Goal: Transaction & Acquisition: Purchase product/service

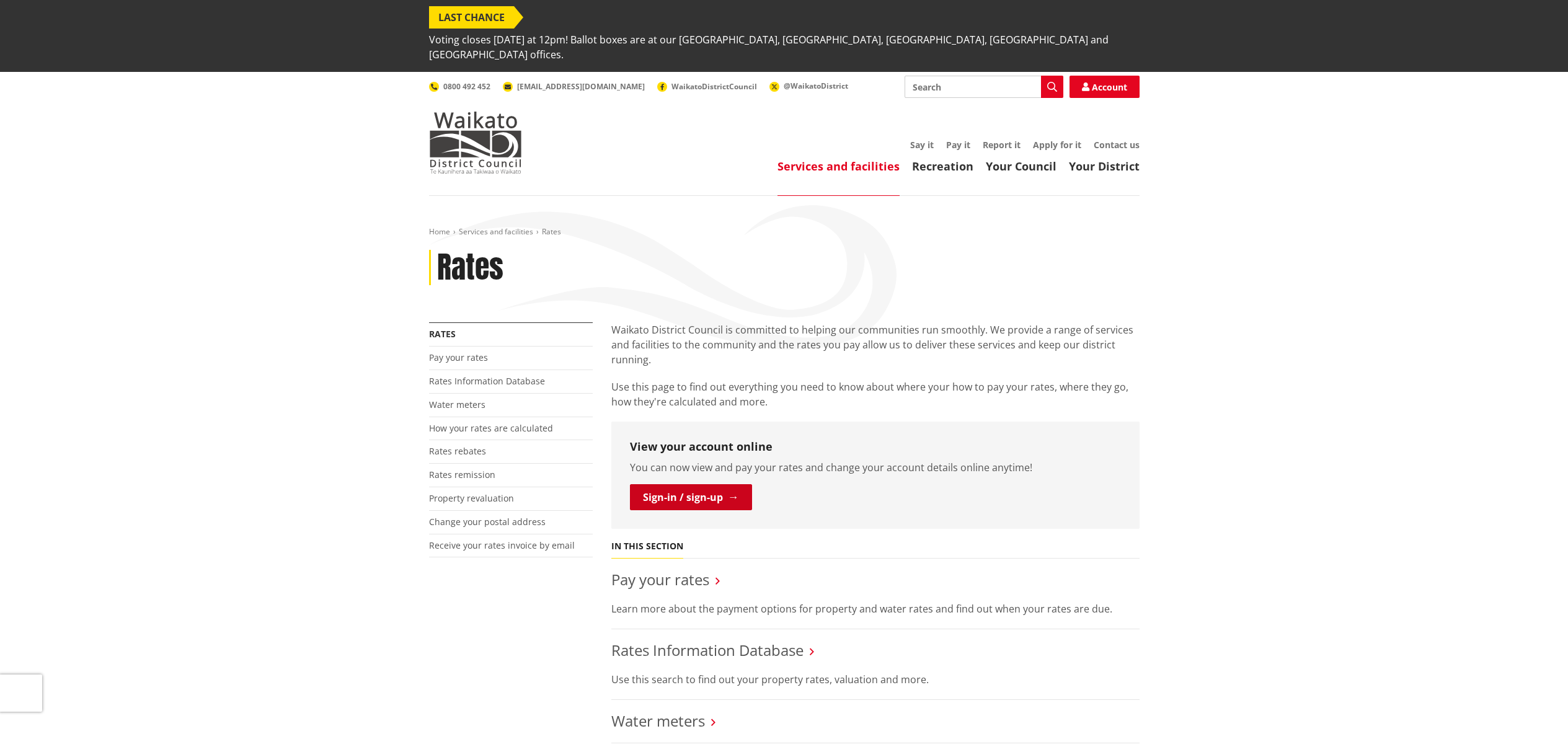
click at [698, 484] on link "Sign-in / sign-up" at bounding box center [690, 497] width 122 height 26
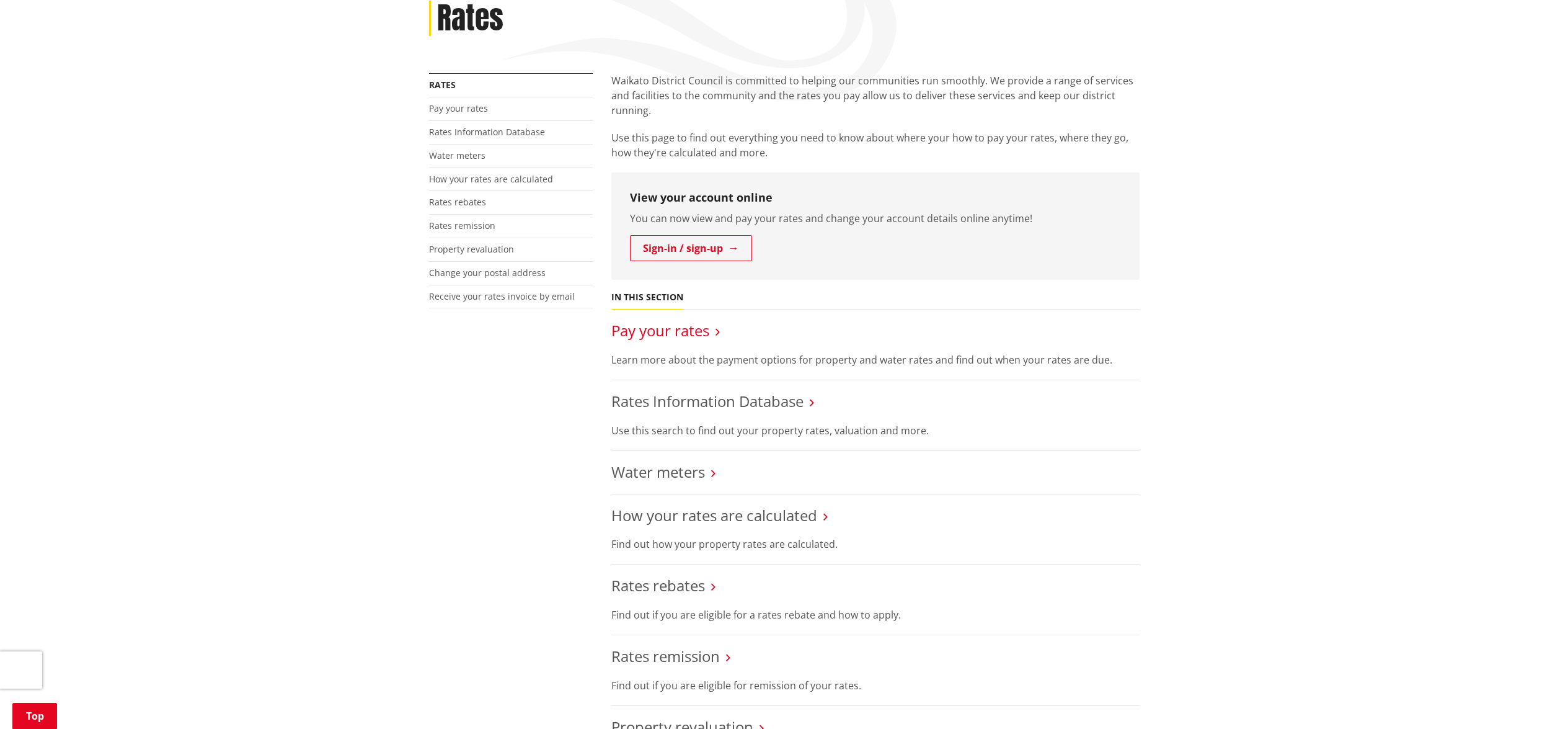
scroll to position [247, 0]
click at [675, 322] on link "Pay your rates" at bounding box center [660, 332] width 98 height 21
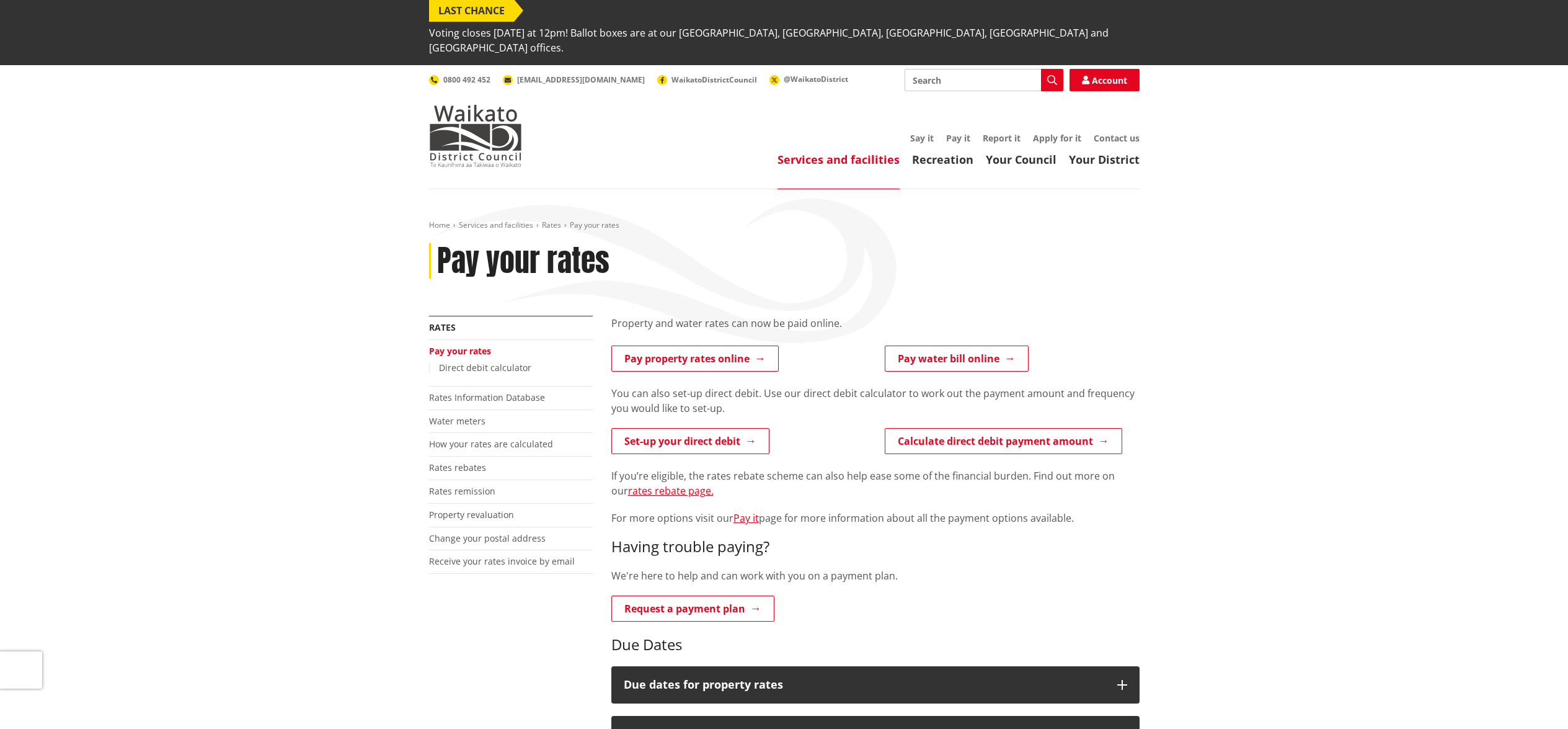
scroll to position [21, 0]
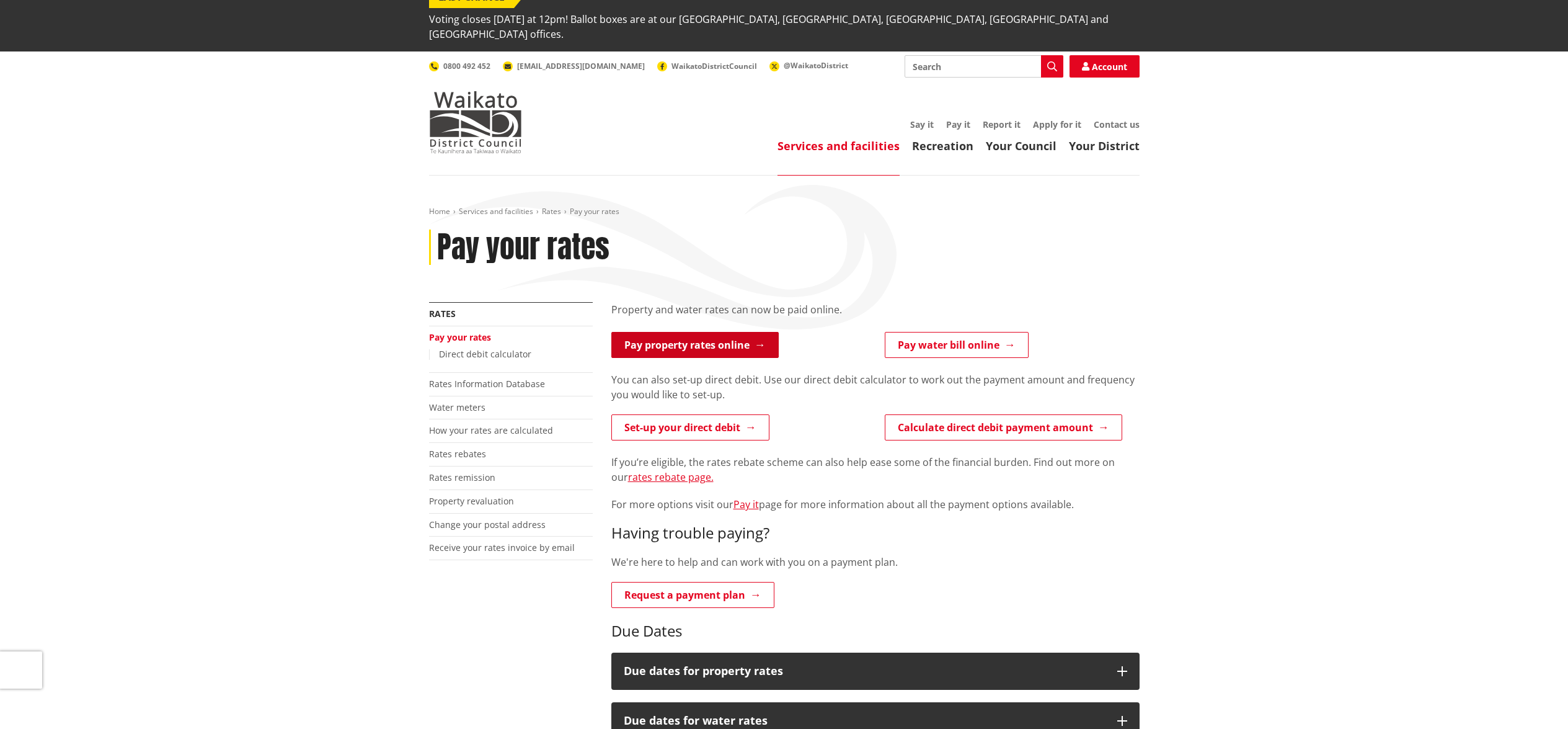
click at [708, 332] on link "Pay property rates online" at bounding box center [695, 344] width 167 height 26
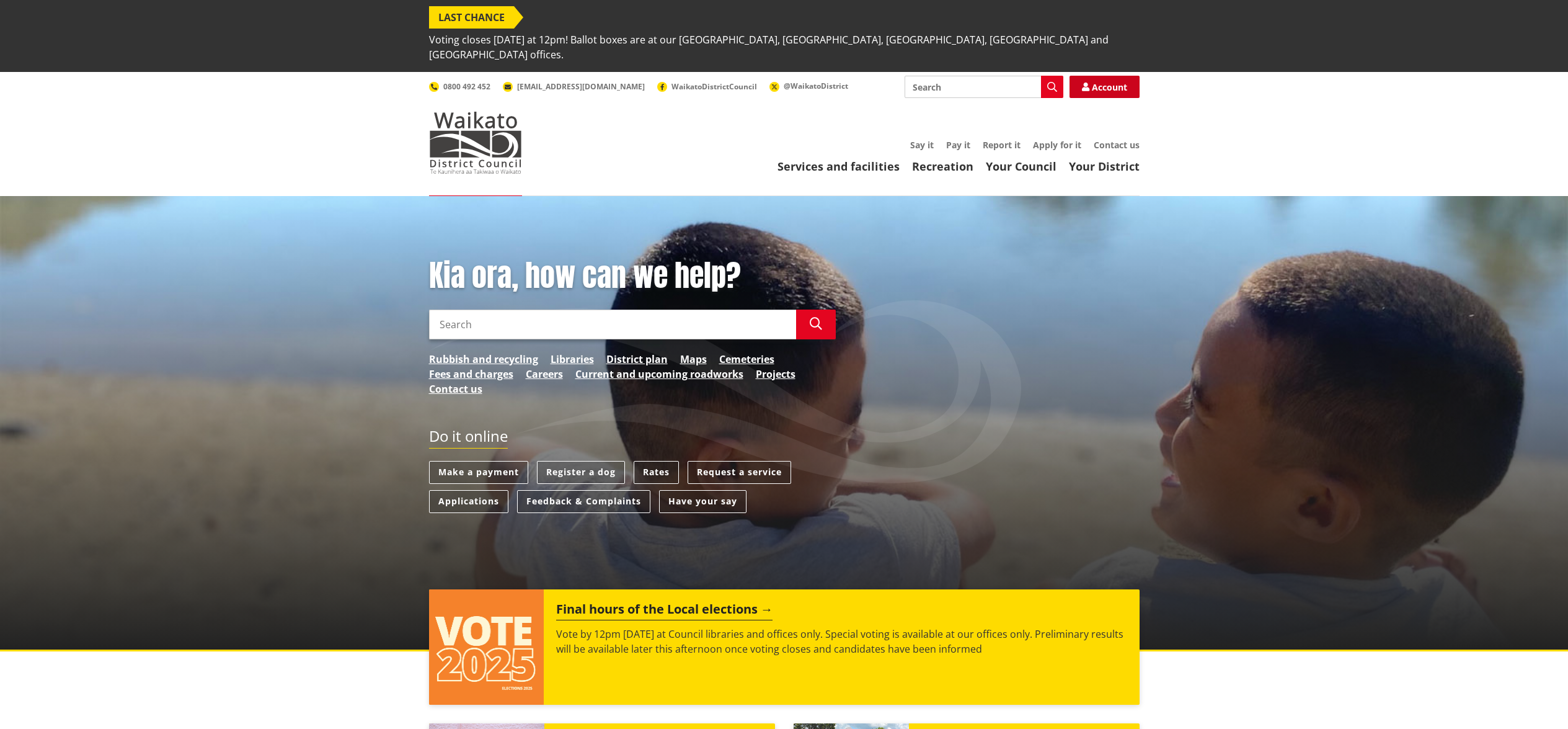
click at [1132, 76] on link "Account" at bounding box center [1104, 86] width 70 height 22
